Goal: Task Accomplishment & Management: Use online tool/utility

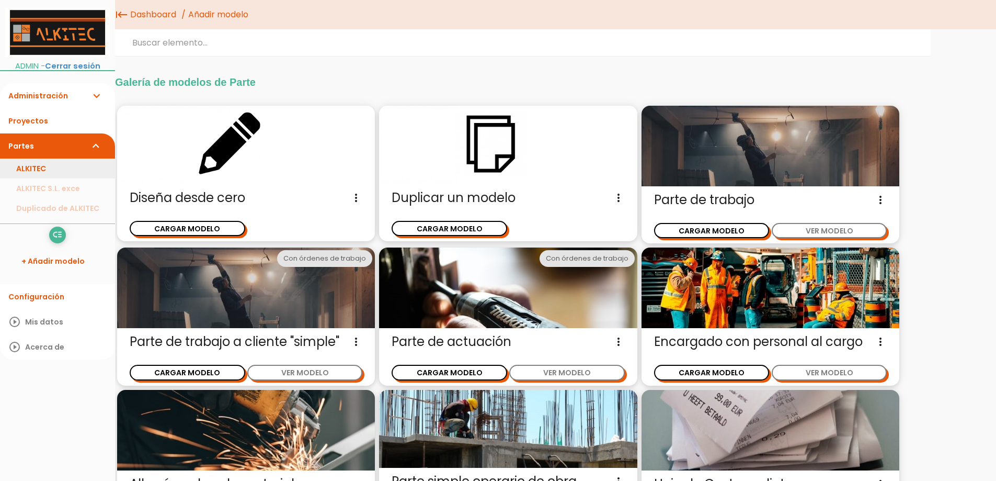
click at [47, 173] on link "ALKITEC" at bounding box center [57, 168] width 115 height 20
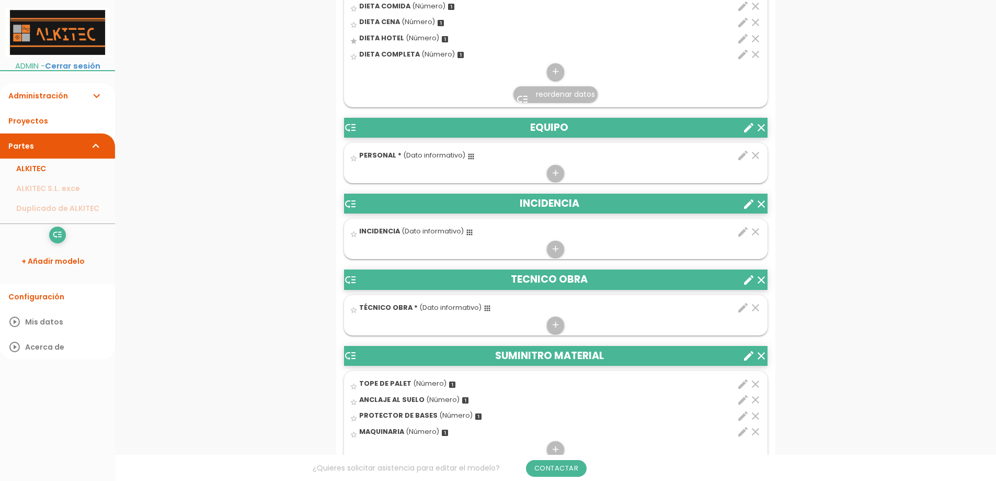
scroll to position [1046, 0]
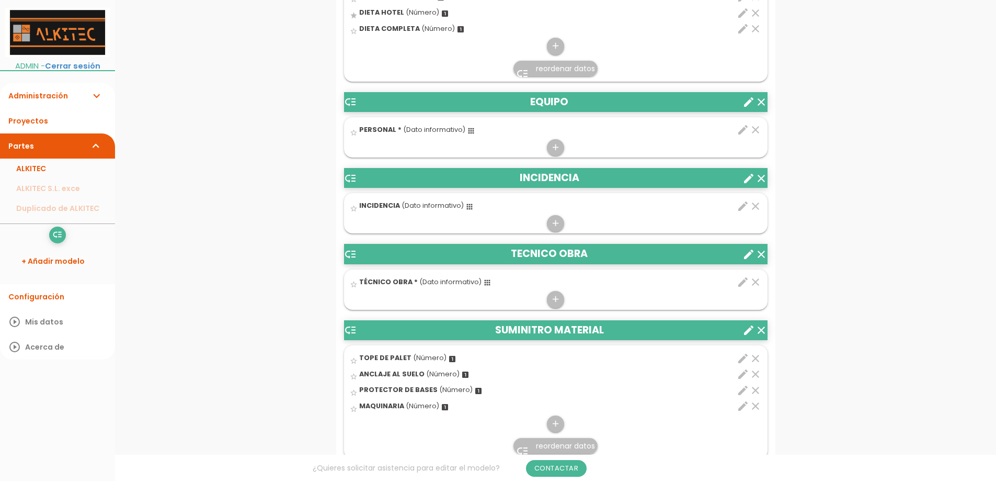
click at [742, 207] on icon "edit" at bounding box center [743, 206] width 13 height 13
select select "1926"
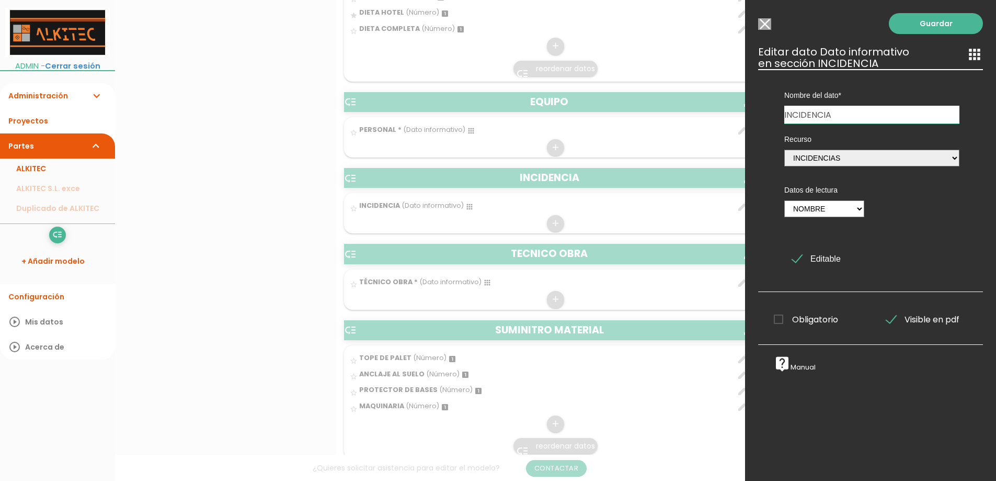
click at [695, 203] on div at bounding box center [498, 180] width 996 height 601
click at [763, 33] on div "Guardar ESCOGE EL TIPO DE DATO looks_one NÚMERO format_color_text TEXTO access_…" at bounding box center [870, 240] width 251 height 481
click at [762, 27] on input "Seleccionar todos los usuarios" at bounding box center [764, 24] width 13 height 12
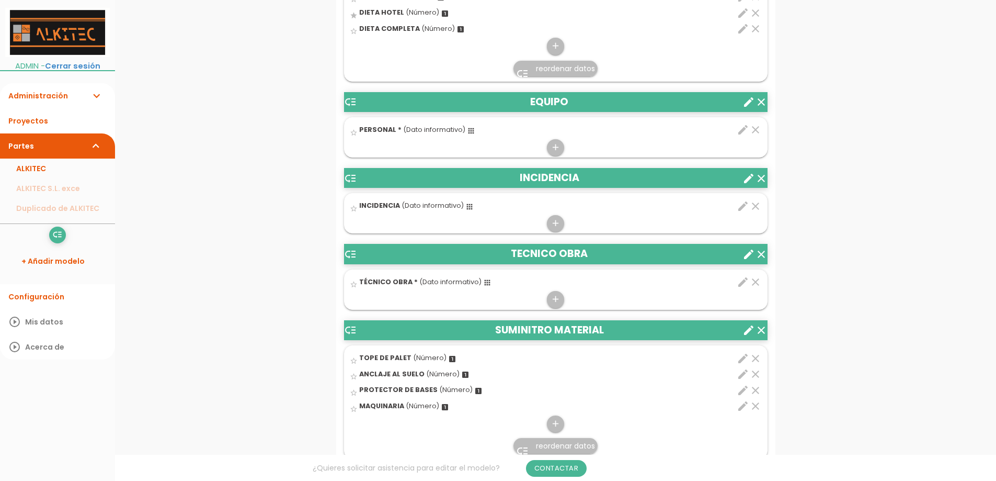
click at [349, 177] on icon "low_priority" at bounding box center [350, 178] width 13 height 13
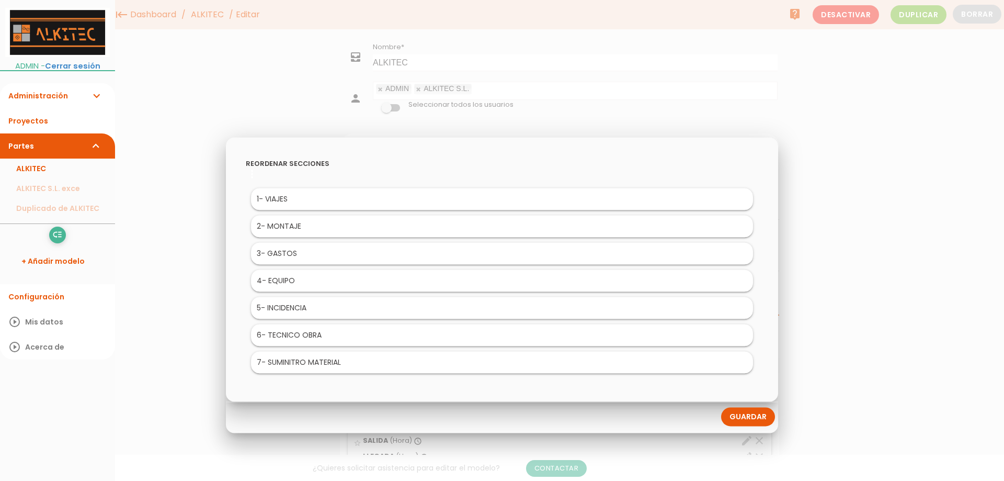
click at [935, 204] on div at bounding box center [502, 180] width 1004 height 601
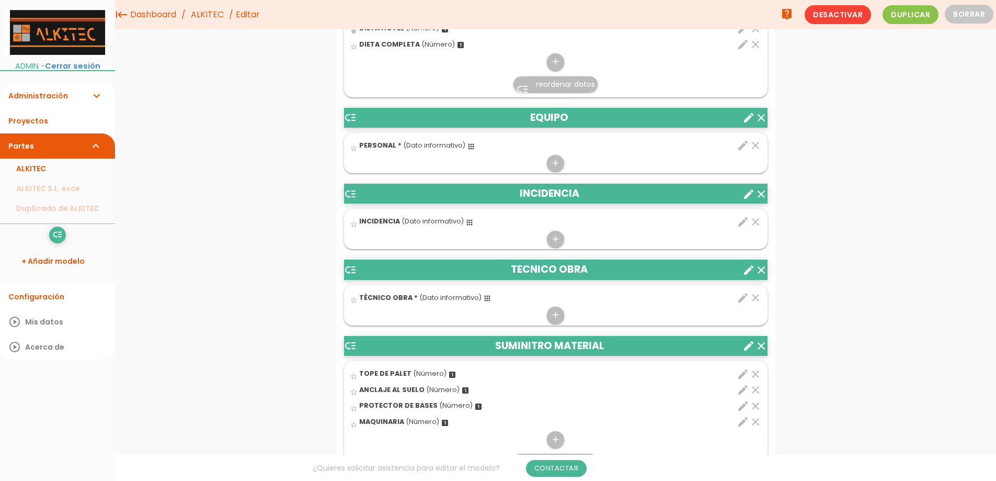
scroll to position [994, 0]
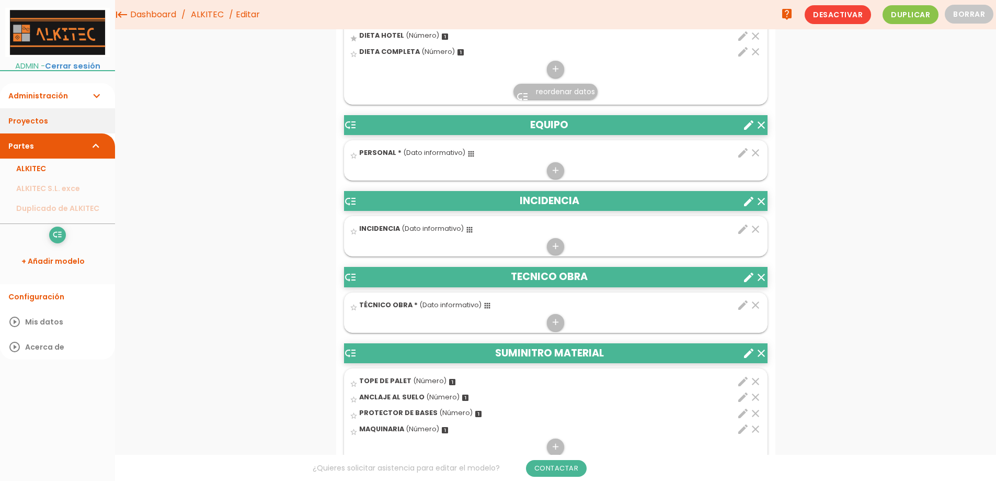
click at [30, 121] on link "Proyectos" at bounding box center [57, 120] width 115 height 25
